Goal: Transaction & Acquisition: Subscribe to service/newsletter

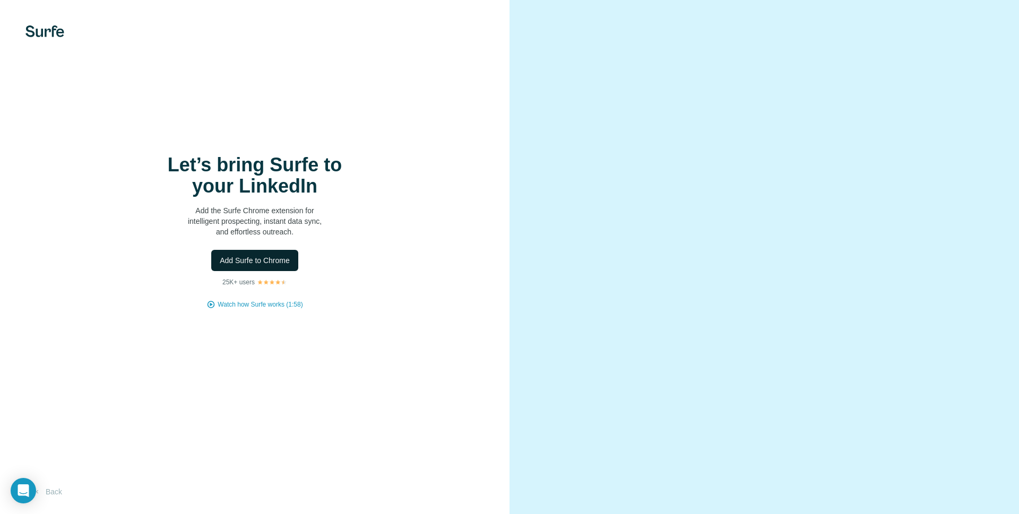
click at [259, 261] on span "Add Surfe to Chrome" at bounding box center [255, 260] width 70 height 11
click at [538, 441] on div at bounding box center [763, 257] width 509 height 514
click at [242, 304] on span "Watch how Surfe works (1:58)" at bounding box center [260, 305] width 85 height 10
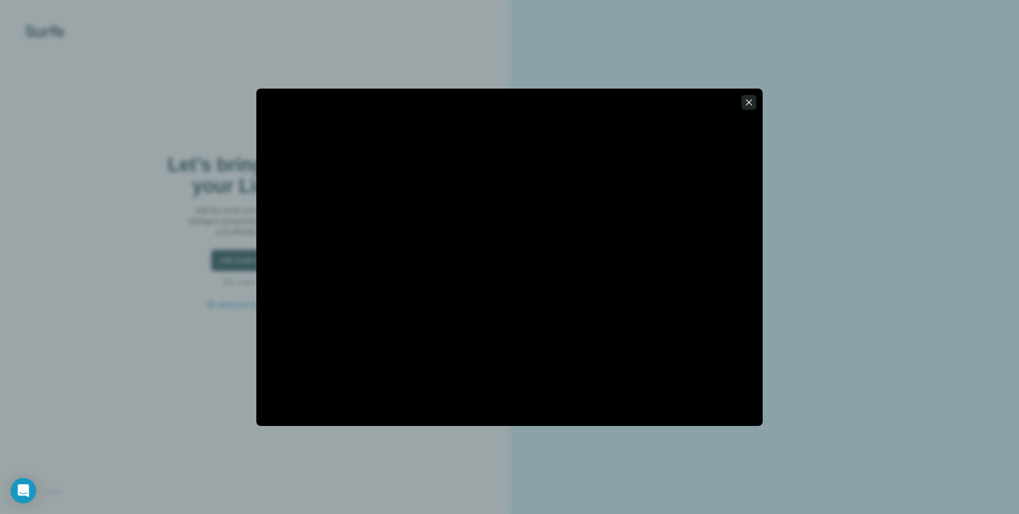
click at [750, 104] on icon "button" at bounding box center [748, 102] width 11 height 11
